Goal: Task Accomplishment & Management: Use online tool/utility

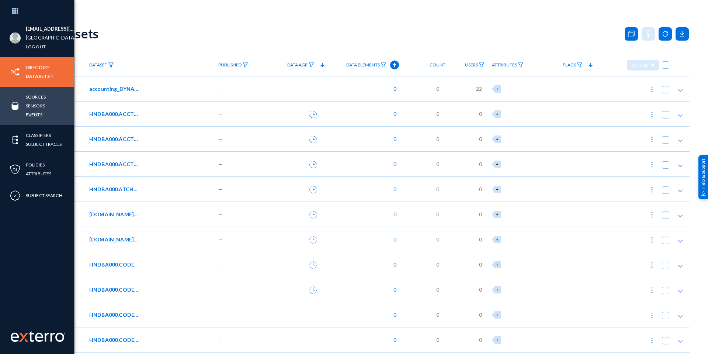
click at [37, 111] on link "Events" at bounding box center [34, 114] width 17 height 8
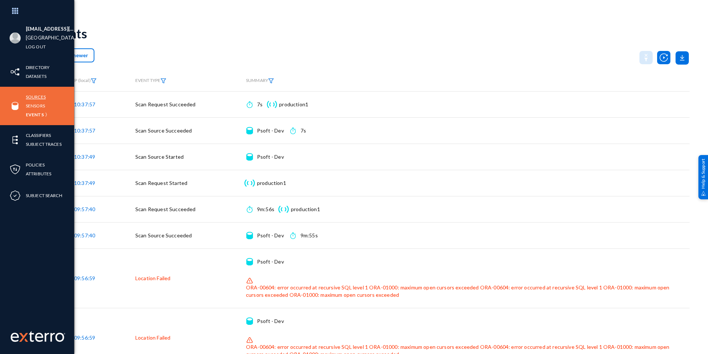
click at [41, 96] on link "Sources" at bounding box center [36, 97] width 20 height 8
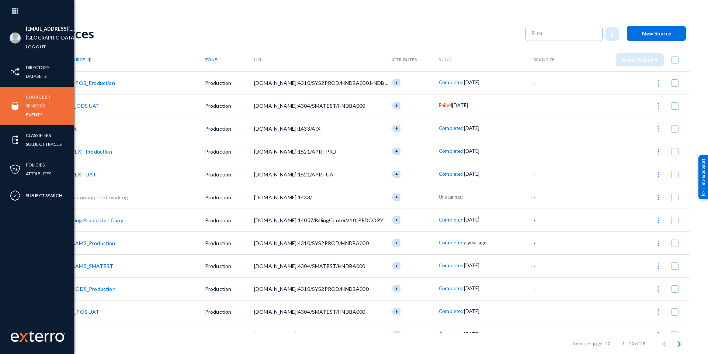
click at [28, 113] on link "Events" at bounding box center [34, 114] width 17 height 8
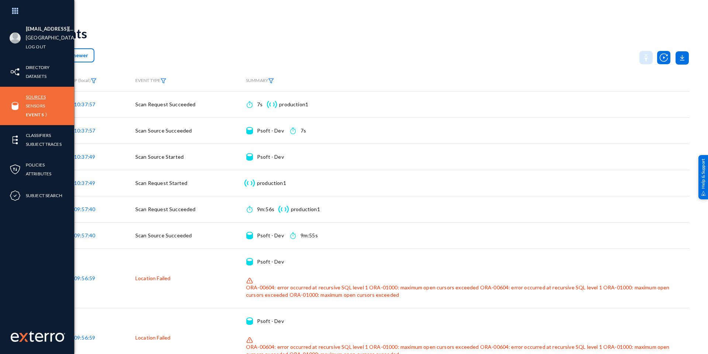
click at [33, 97] on link "Sources" at bounding box center [36, 97] width 20 height 8
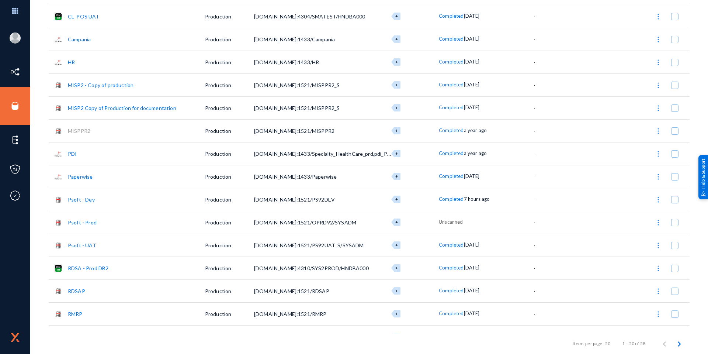
scroll to position [332, 0]
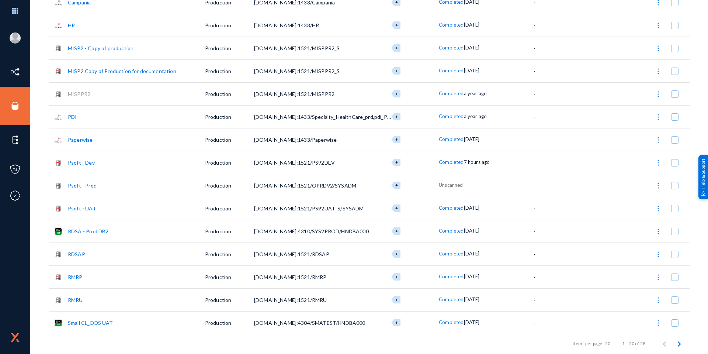
click at [672, 163] on span at bounding box center [674, 162] width 7 height 7
click at [675, 166] on input "checkbox" at bounding box center [675, 166] width 1 height 1
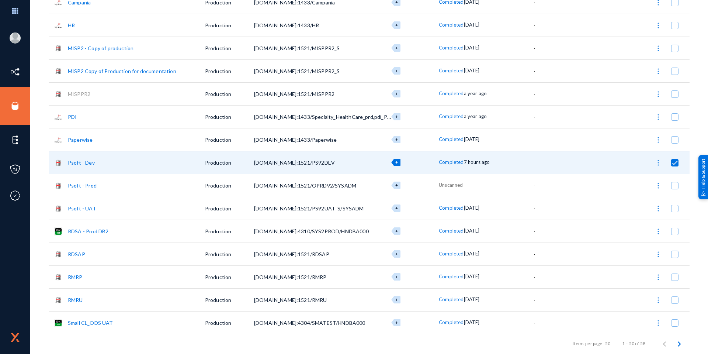
click at [658, 161] on img at bounding box center [658, 162] width 7 height 7
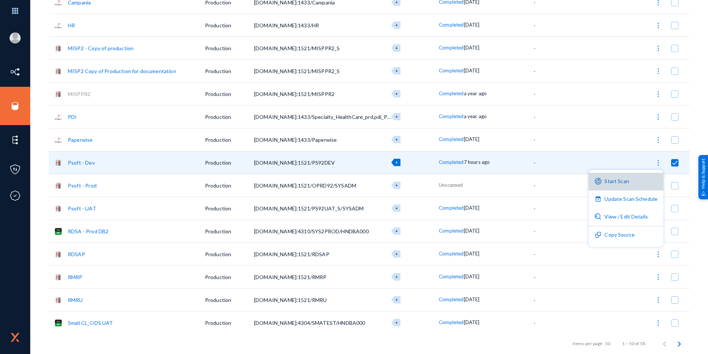
click at [630, 179] on button "Start Scan" at bounding box center [626, 182] width 75 height 18
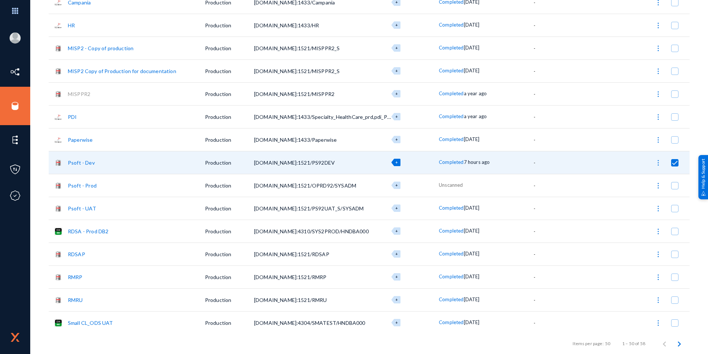
checkbox input "false"
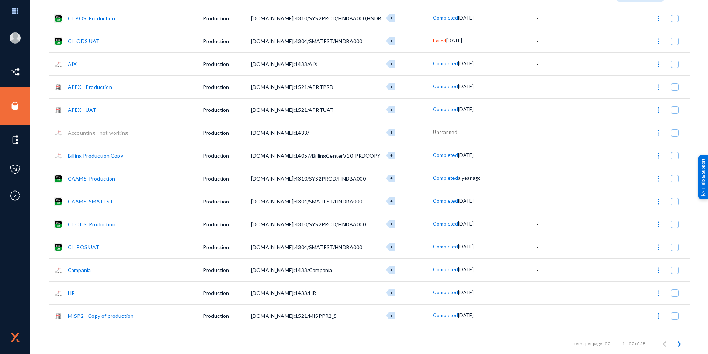
scroll to position [0, 0]
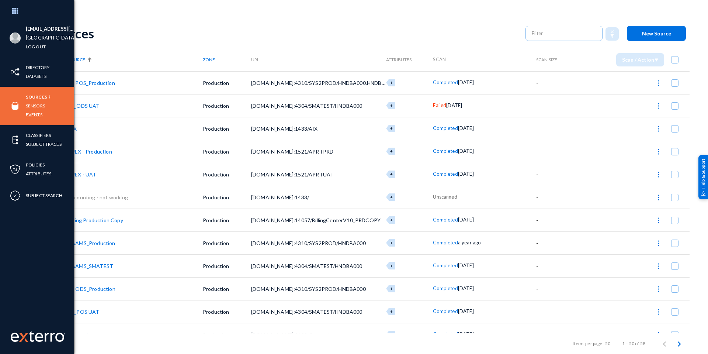
click at [35, 114] on link "Events" at bounding box center [34, 114] width 17 height 8
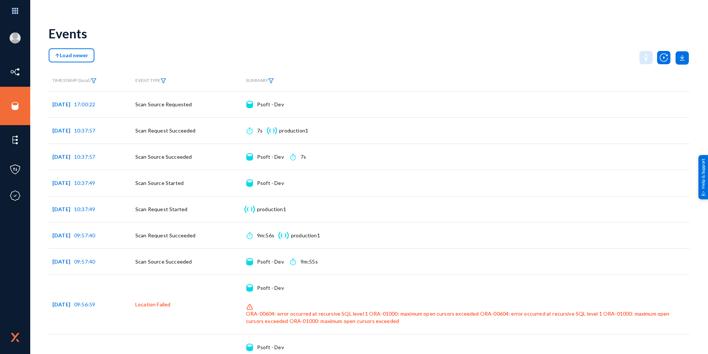
click at [68, 57] on span "Load newer" at bounding box center [71, 55] width 33 height 6
click at [79, 56] on span "Load newer" at bounding box center [71, 55] width 33 height 6
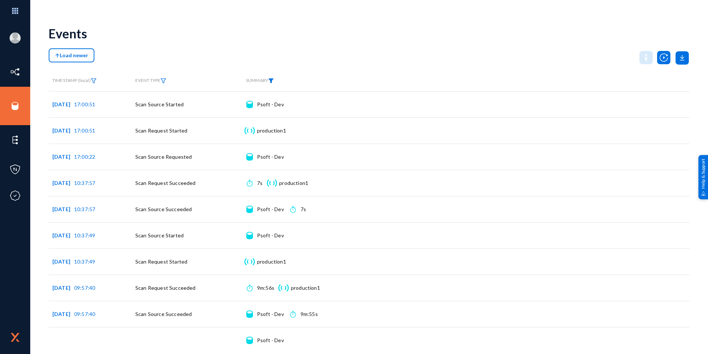
click at [274, 82] on img at bounding box center [271, 80] width 6 height 5
click at [307, 99] on div at bounding box center [309, 98] width 7 height 6
click at [252, 162] on mat-pseudo-checkbox at bounding box center [252, 162] width 6 height 6
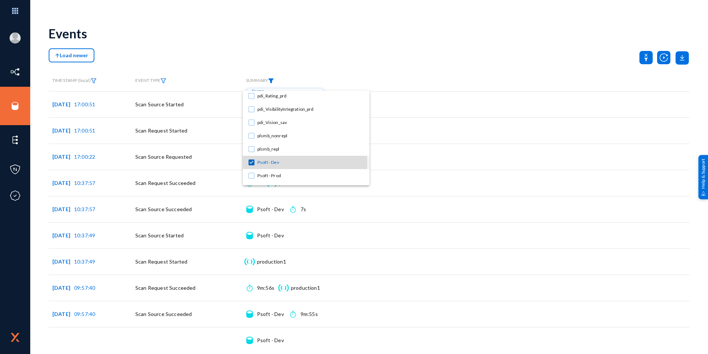
scroll to position [556, 0]
click at [322, 51] on div at bounding box center [354, 177] width 708 height 354
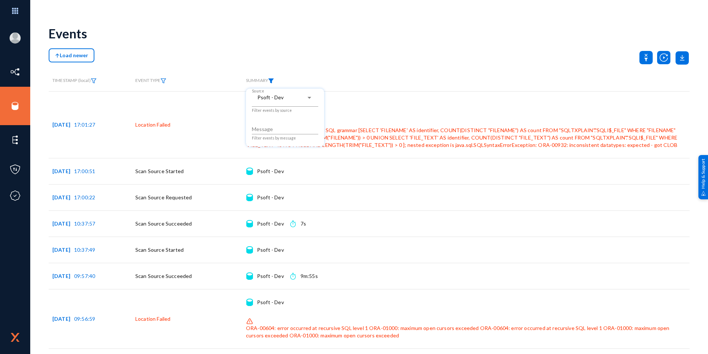
click at [315, 65] on div at bounding box center [354, 177] width 708 height 354
click at [76, 57] on span "Load newer" at bounding box center [71, 55] width 33 height 6
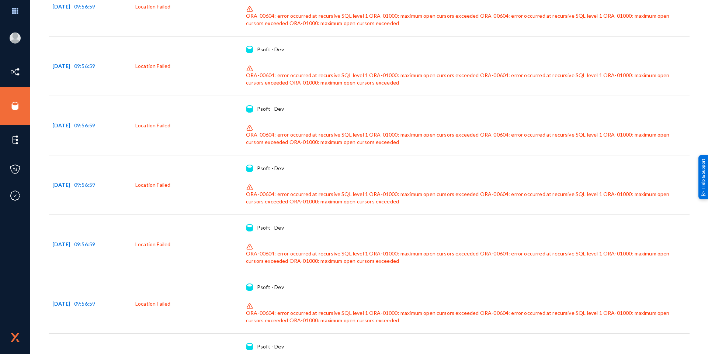
scroll to position [3397, 0]
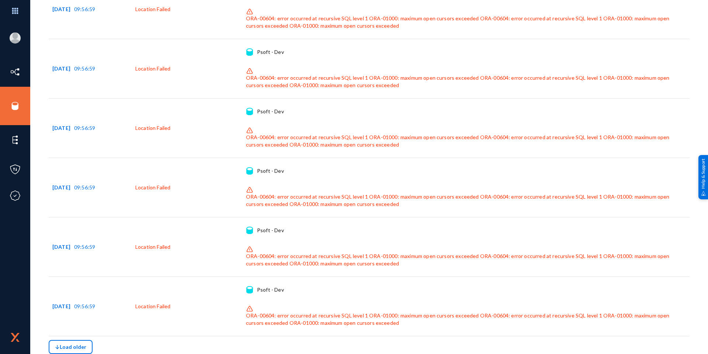
click at [62, 345] on span "Load older" at bounding box center [70, 346] width 31 height 6
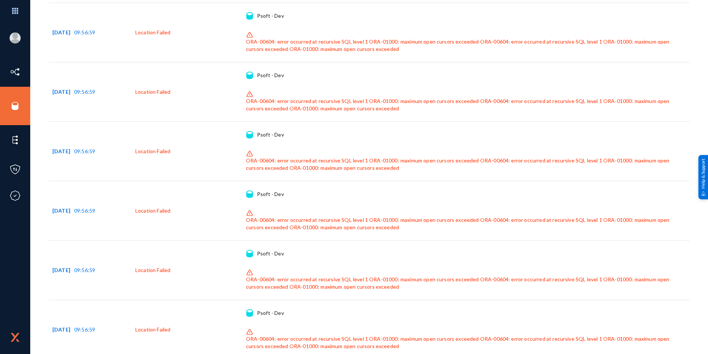
scroll to position [7197, 0]
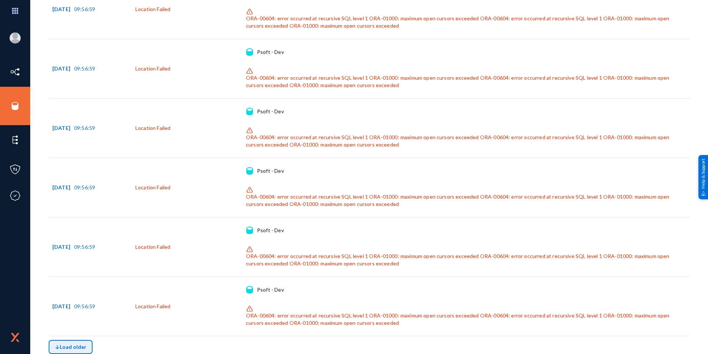
click at [77, 343] on button "Load older" at bounding box center [71, 347] width 44 height 14
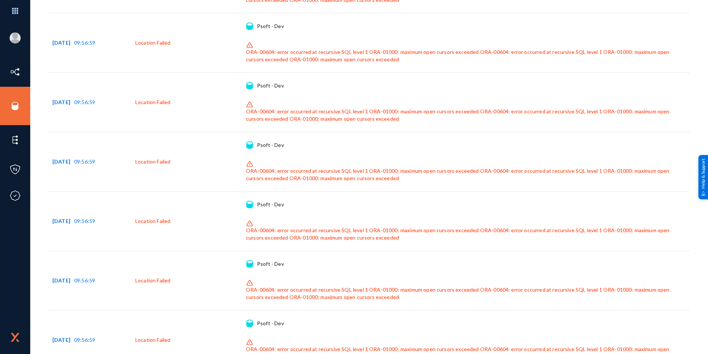
scroll to position [10997, 0]
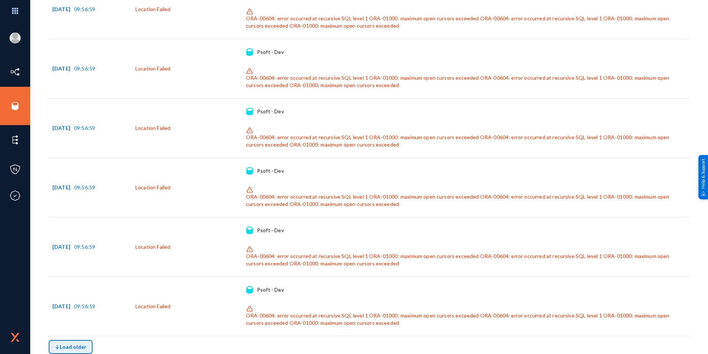
click at [83, 342] on button "Load older" at bounding box center [71, 347] width 44 height 14
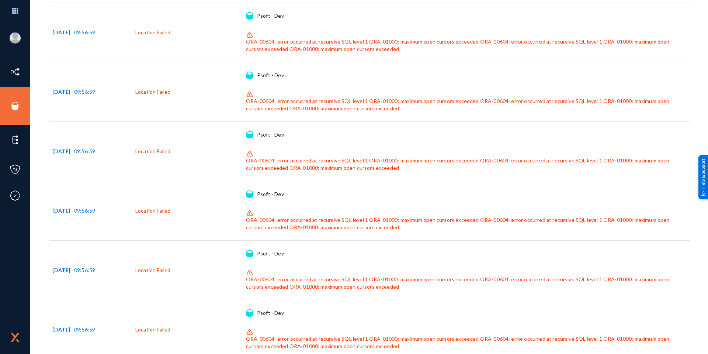
scroll to position [14797, 0]
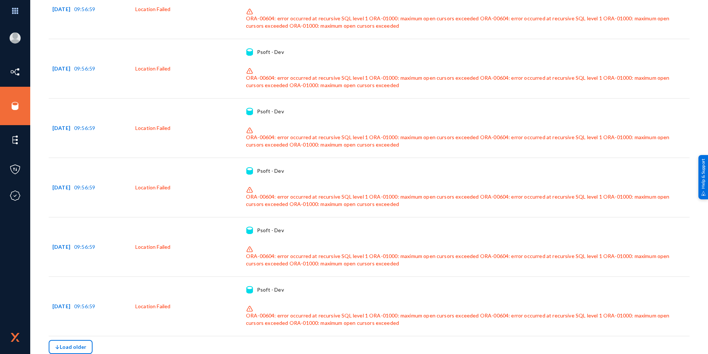
click at [63, 342] on button "Load older" at bounding box center [71, 347] width 44 height 14
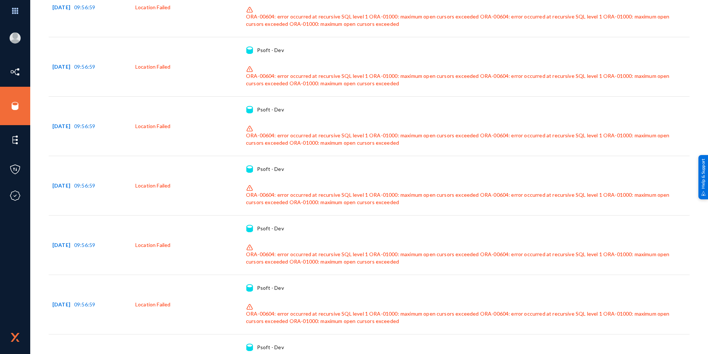
scroll to position [18598, 0]
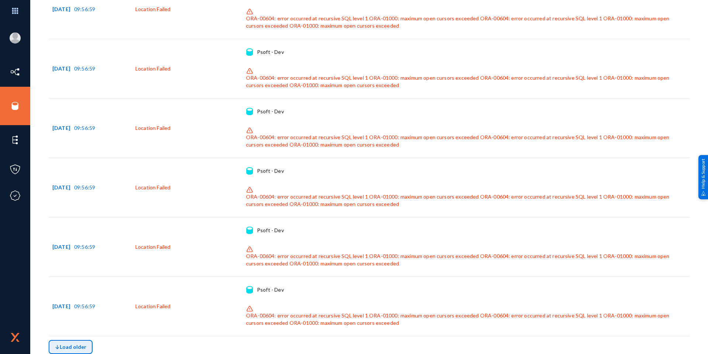
click at [79, 347] on span "Load older" at bounding box center [70, 346] width 31 height 6
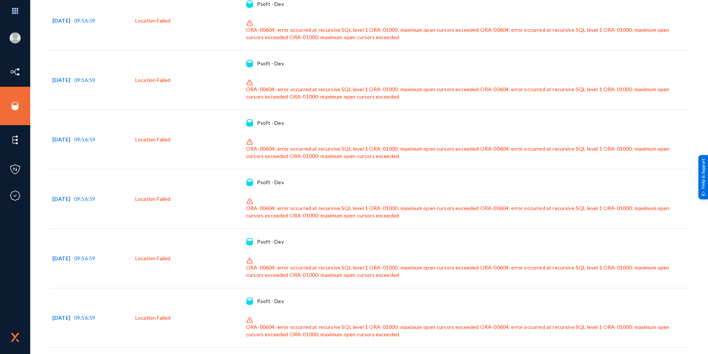
scroll to position [22398, 0]
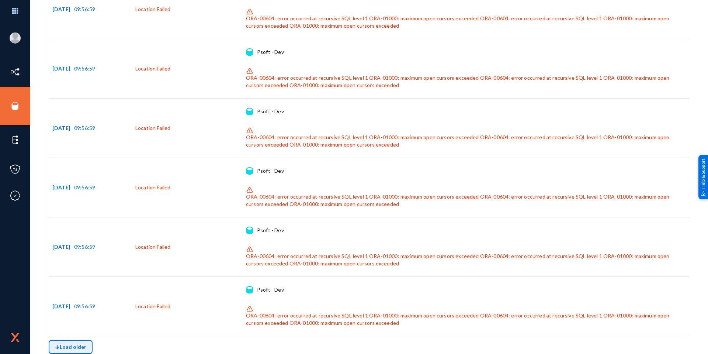
click at [63, 346] on span "Load older" at bounding box center [70, 346] width 31 height 6
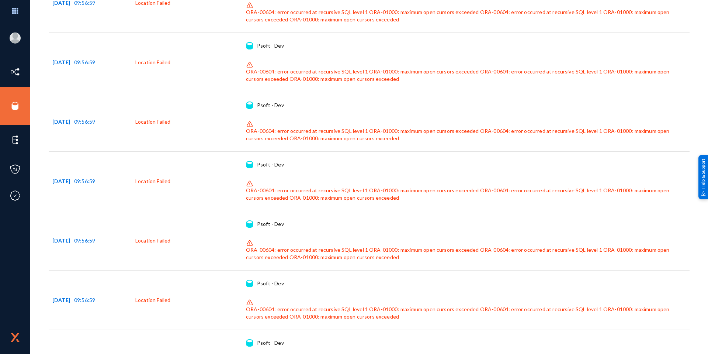
scroll to position [0, 0]
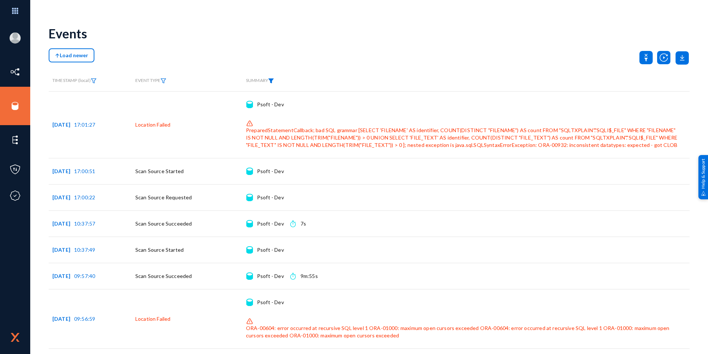
click at [68, 53] on span "Load newer" at bounding box center [71, 55] width 33 height 6
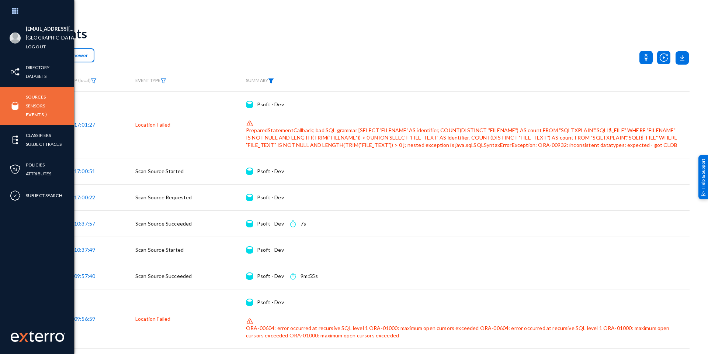
click at [28, 99] on link "Sources" at bounding box center [36, 97] width 20 height 8
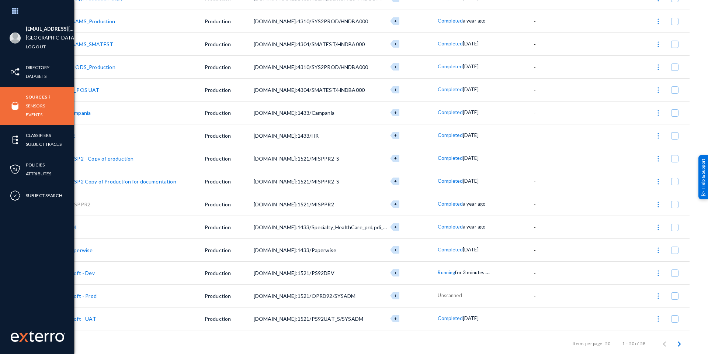
scroll to position [295, 0]
